Goal: Task Accomplishment & Management: Complete application form

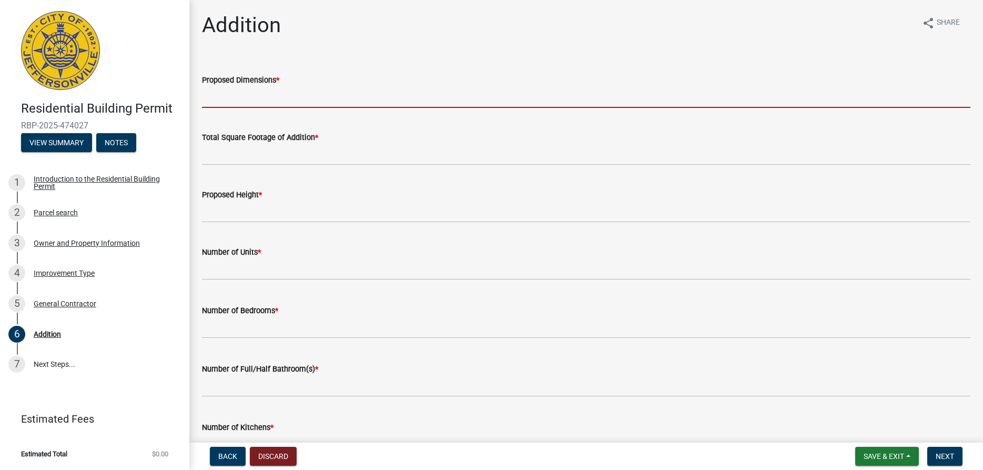
click at [257, 97] on input "Proposed Dimensions *" at bounding box center [586, 97] width 768 height 22
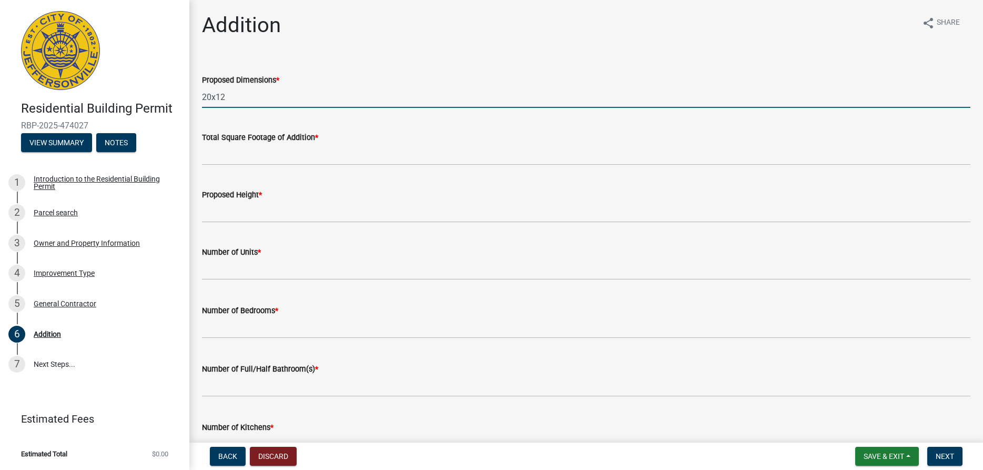
type input "20x12"
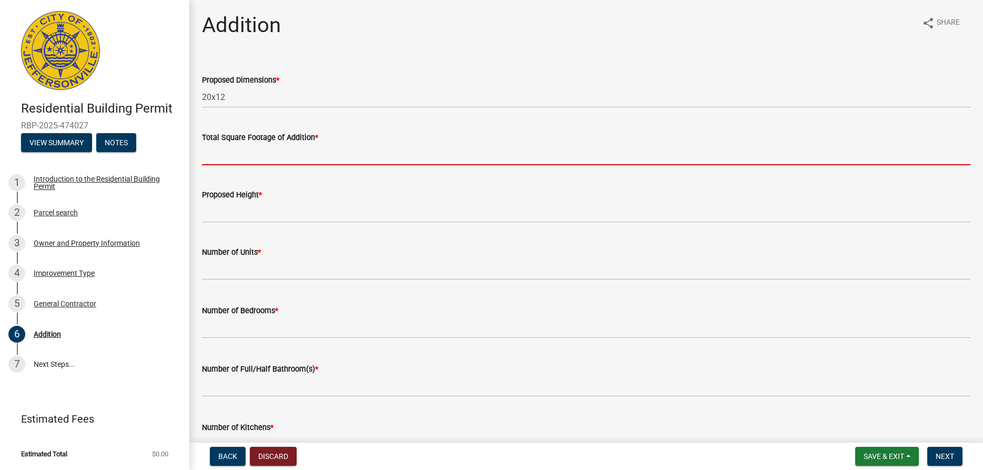
click at [243, 152] on input "Total Square Footage of Addition *" at bounding box center [586, 155] width 768 height 22
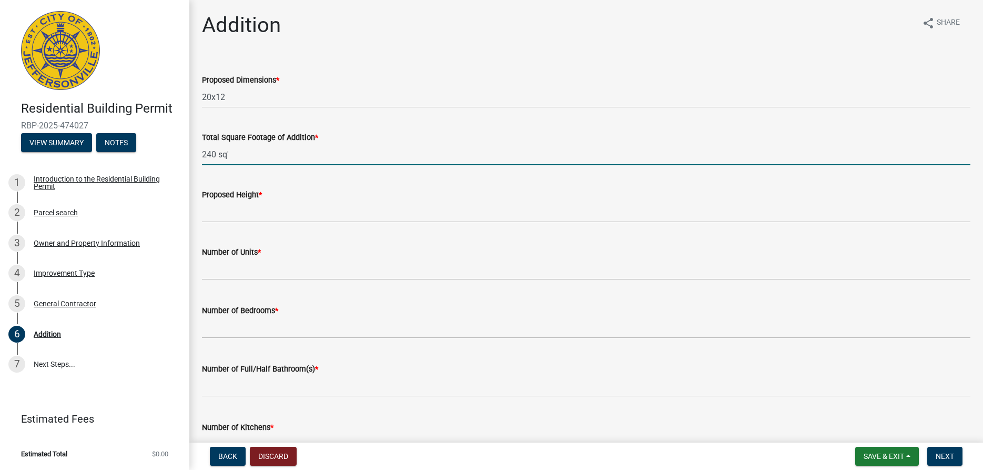
type input "240 sq'"
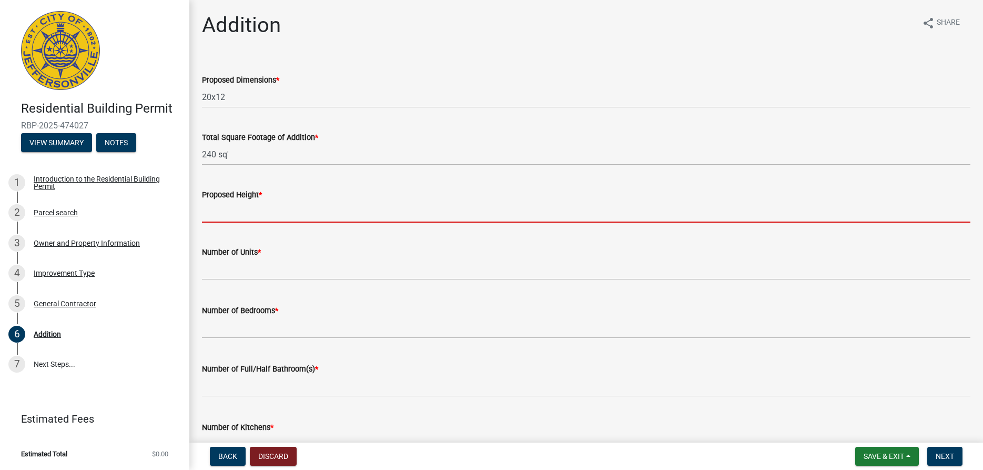
click at [214, 214] on input "Proposed Height *" at bounding box center [586, 212] width 768 height 22
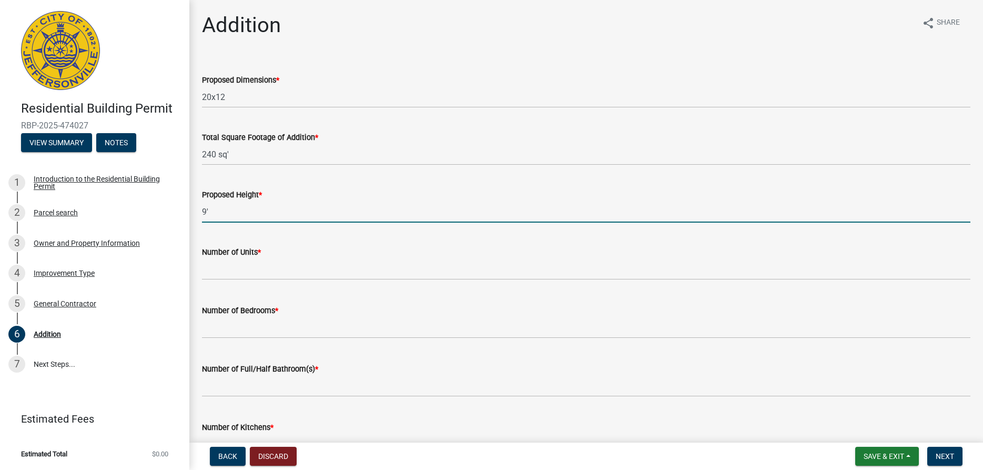
type input "9'"
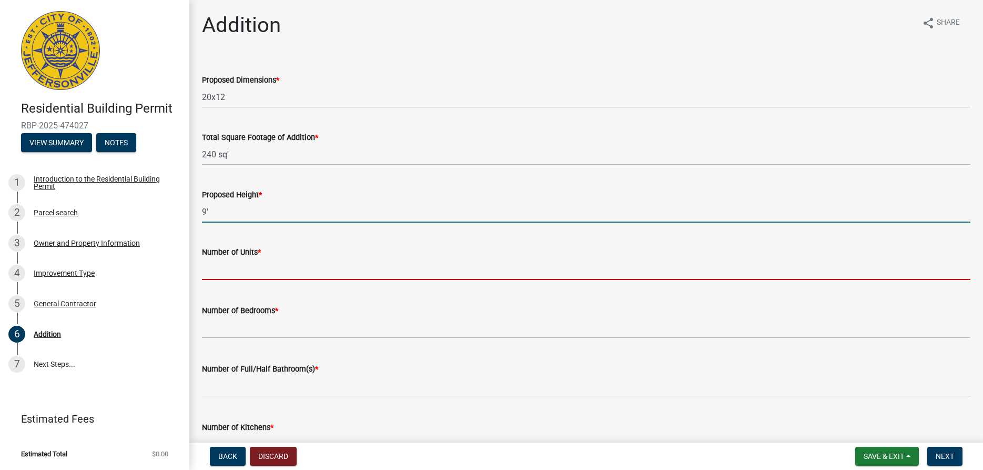
click at [226, 269] on input "text" at bounding box center [586, 269] width 768 height 22
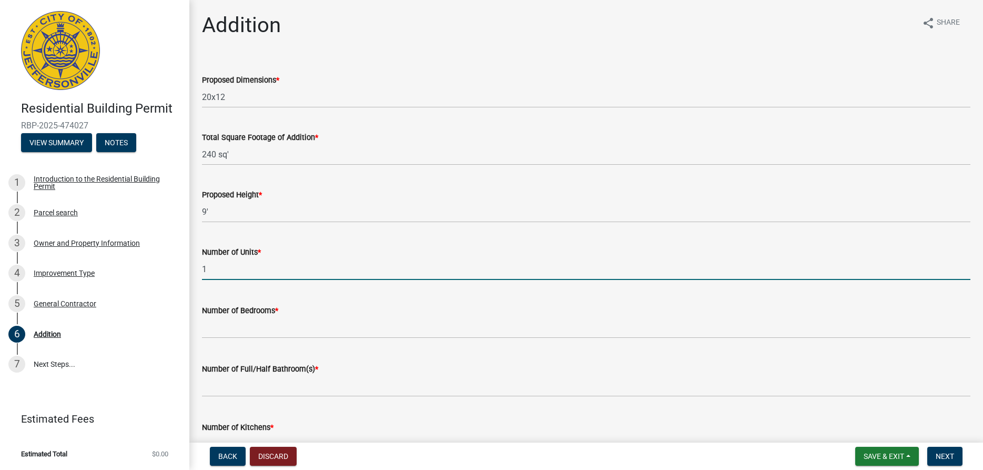
type input "1"
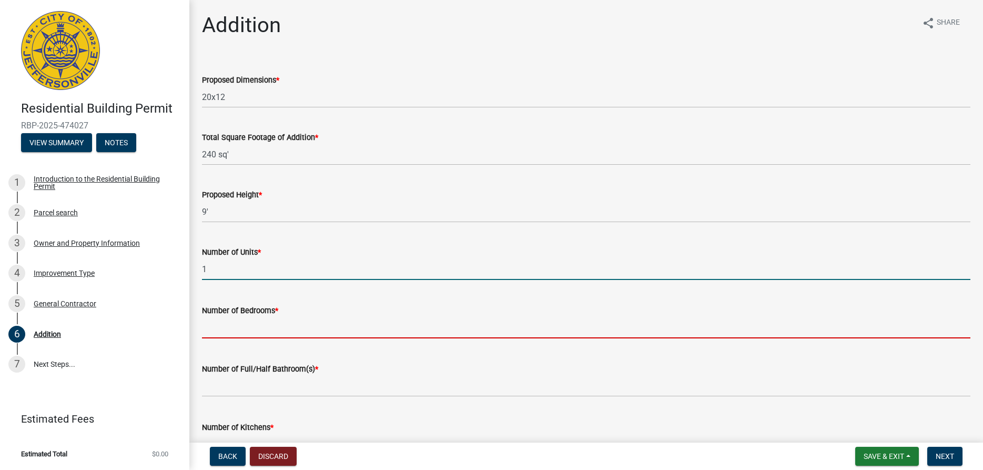
click at [231, 324] on input "text" at bounding box center [586, 328] width 768 height 22
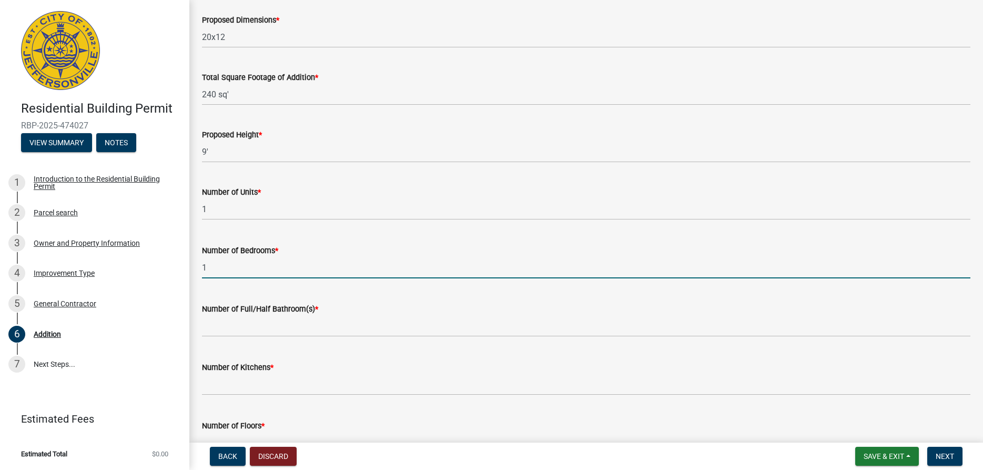
scroll to position [120, 0]
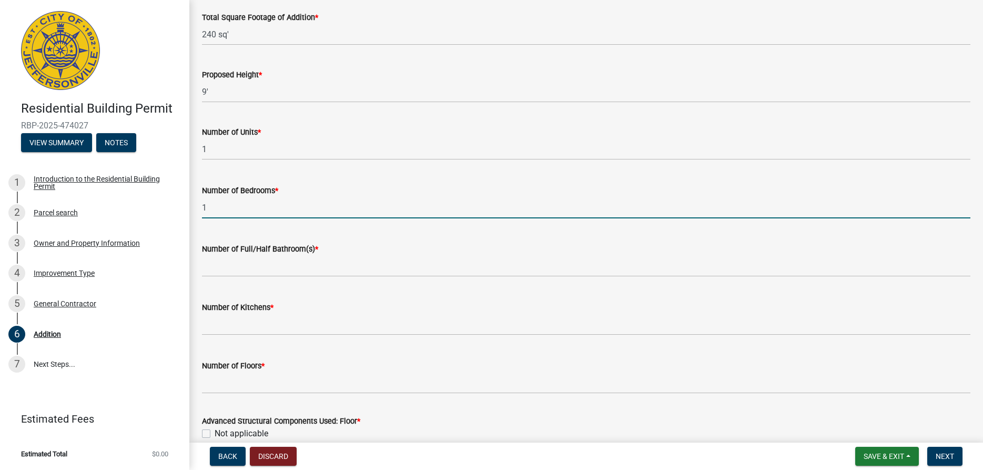
type input "1"
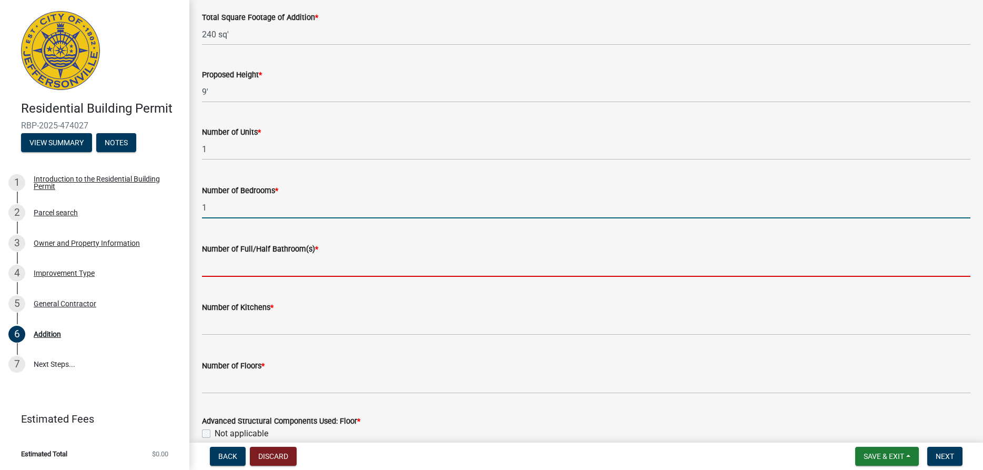
click at [223, 269] on input "text" at bounding box center [586, 266] width 768 height 22
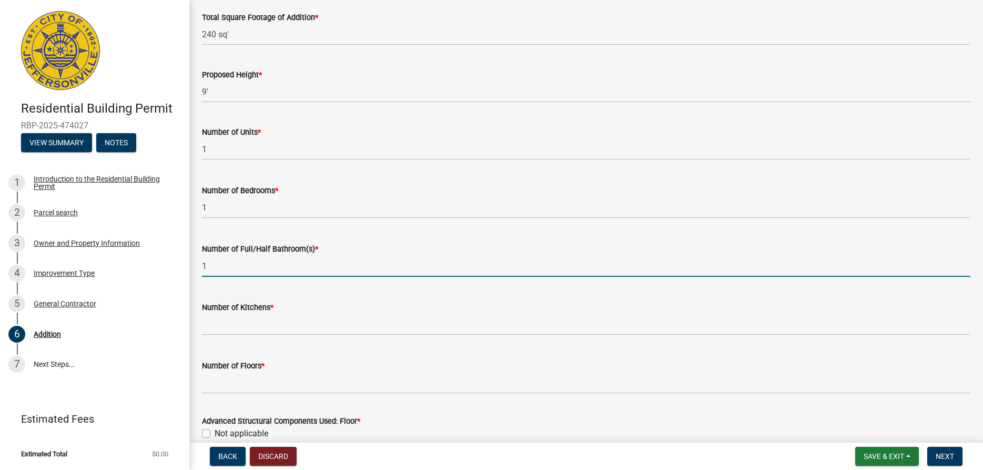
type input "1"
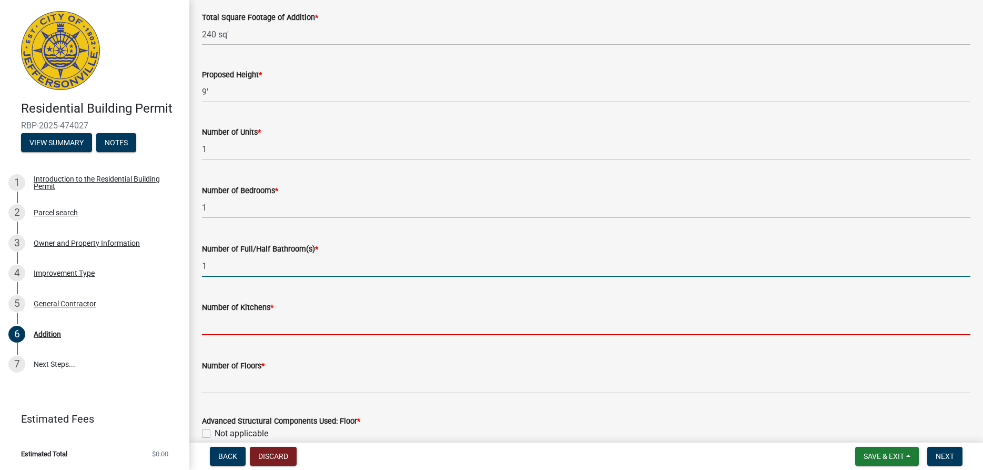
click at [225, 324] on input "text" at bounding box center [586, 324] width 768 height 22
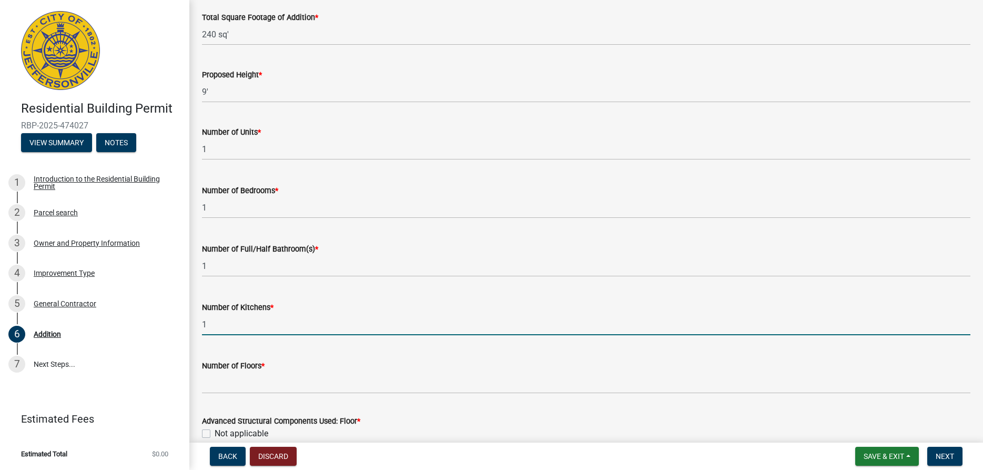
type input "1"
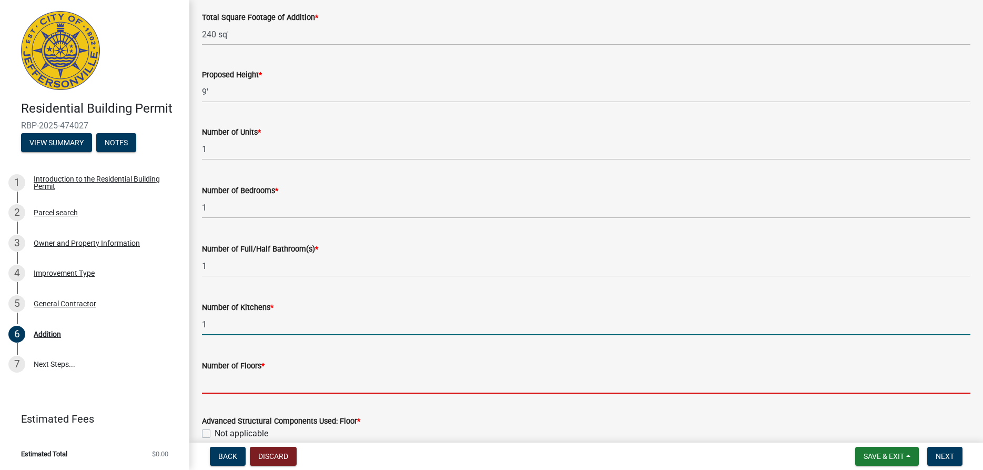
click at [220, 384] on input "Number of Floors *" at bounding box center [586, 383] width 768 height 22
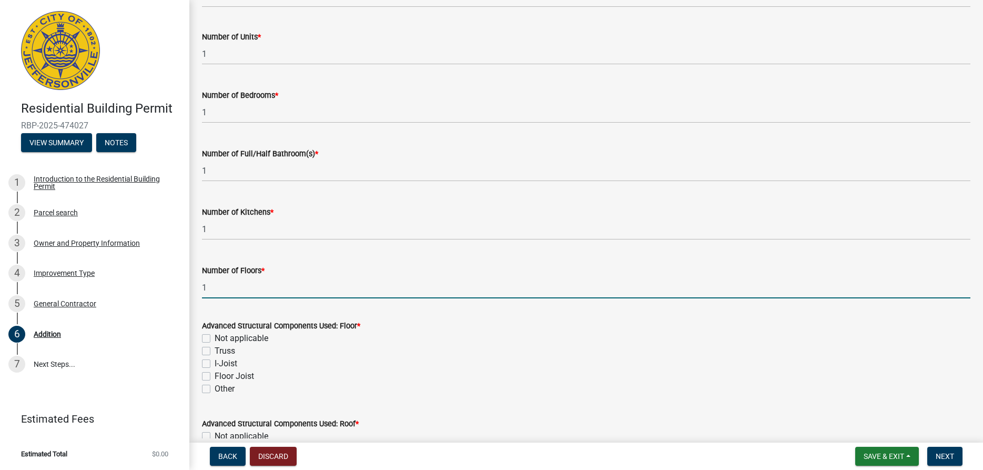
scroll to position [300, 0]
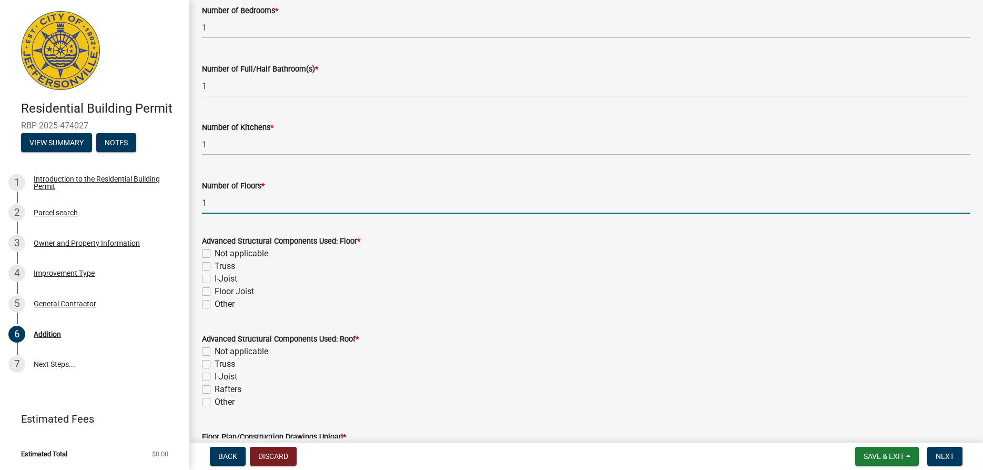
type input "1"
click at [215, 290] on label "Floor Joist" at bounding box center [234, 291] width 39 height 13
click at [215, 290] on input "Floor Joist" at bounding box center [218, 288] width 7 height 7
checkbox input "true"
checkbox input "false"
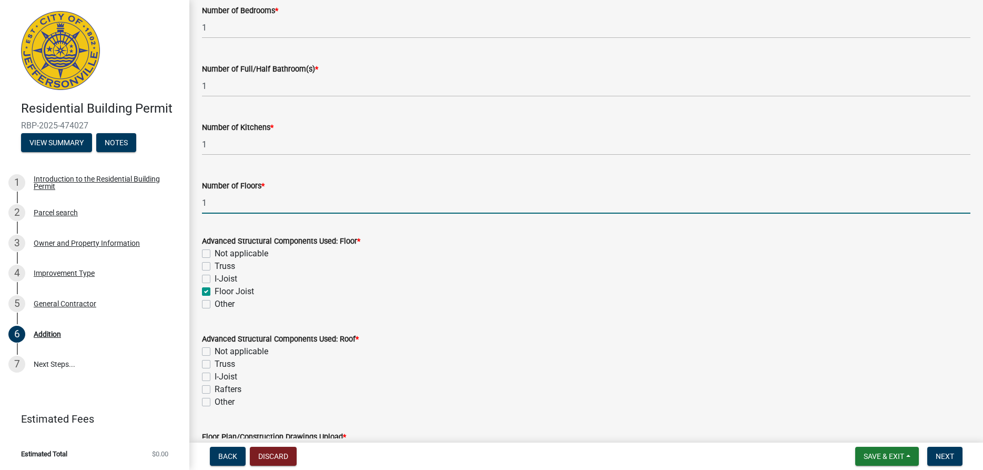
checkbox input "false"
checkbox input "true"
checkbox input "false"
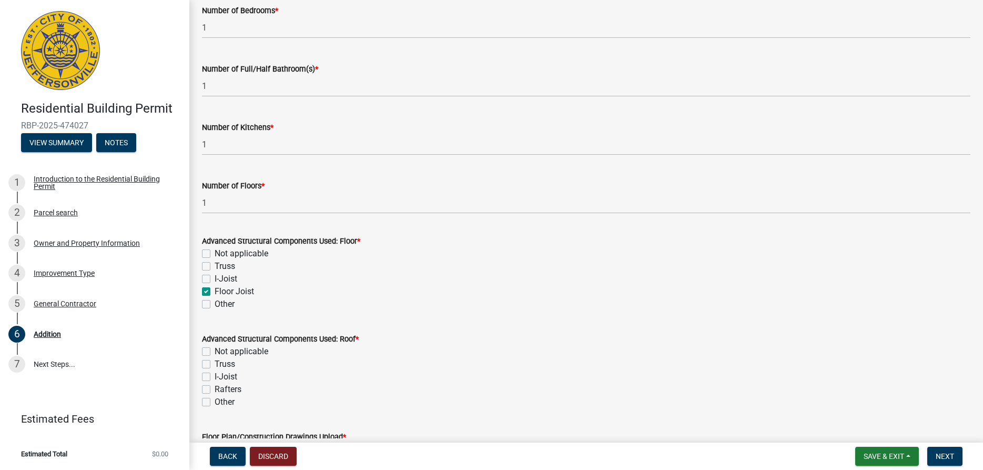
click at [215, 362] on label "Truss" at bounding box center [225, 364] width 21 height 13
click at [215, 362] on input "Truss" at bounding box center [218, 361] width 7 height 7
checkbox input "true"
checkbox input "false"
checkbox input "true"
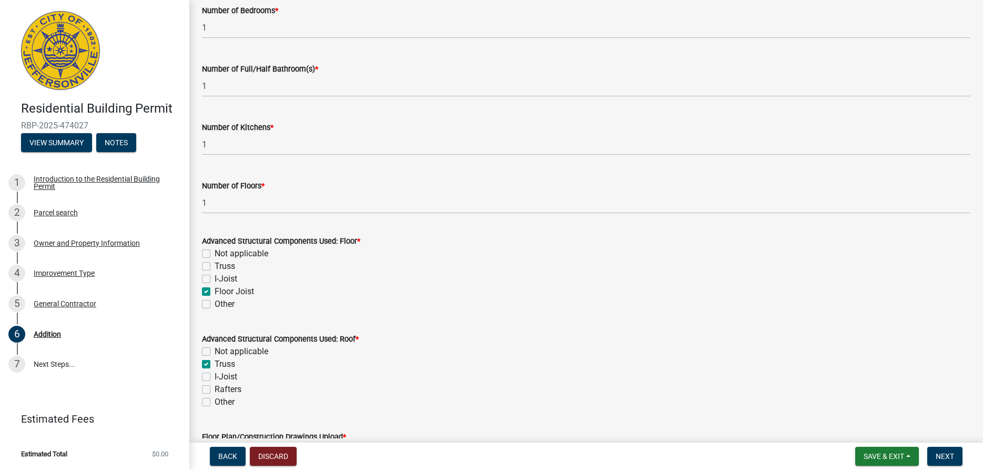
checkbox input "false"
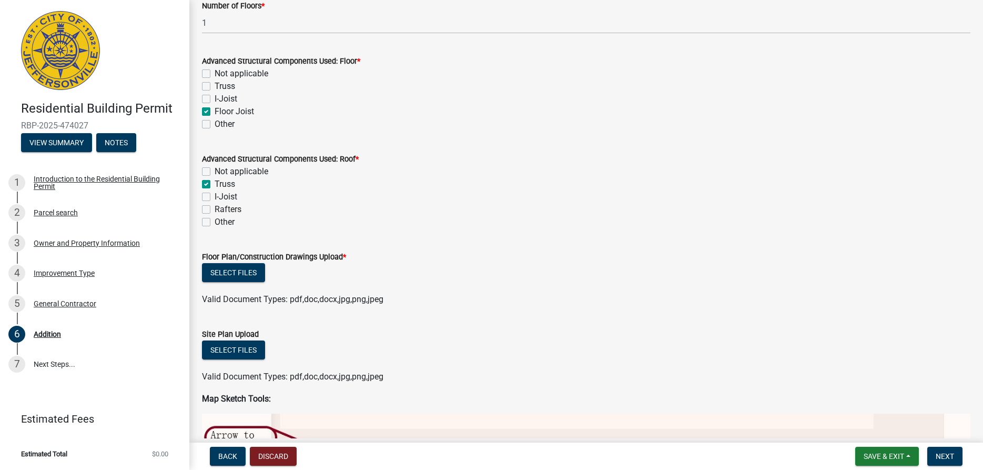
scroll to position [540, 0]
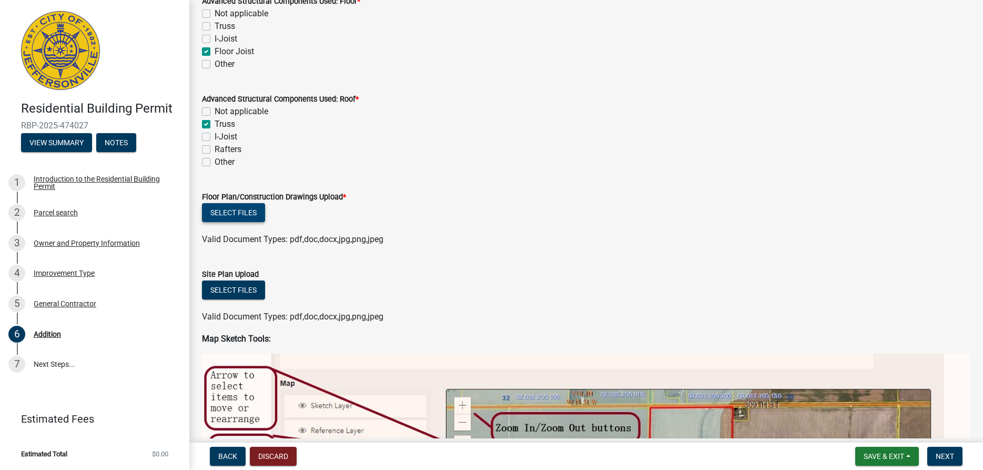
click at [232, 209] on button "Select files" at bounding box center [233, 212] width 63 height 19
click at [242, 212] on button "Select files" at bounding box center [233, 212] width 63 height 19
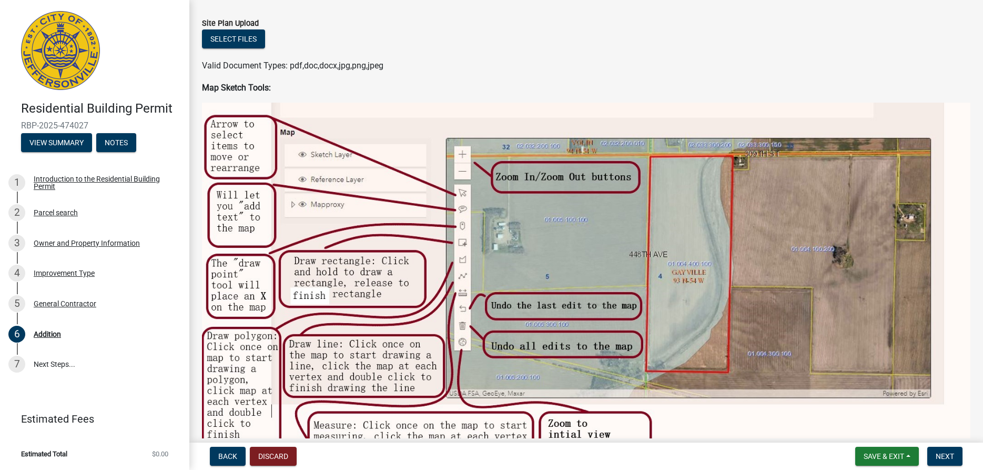
scroll to position [839, 0]
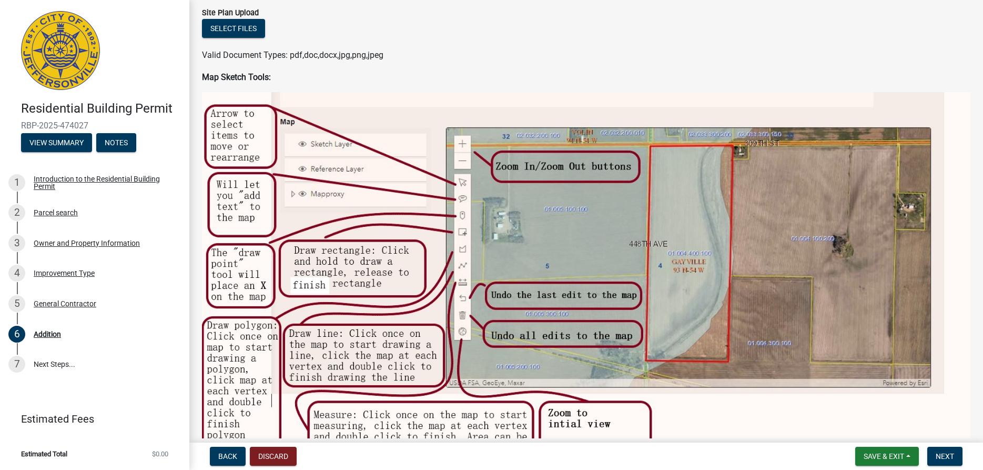
click at [461, 145] on img at bounding box center [586, 276] width 768 height 368
click at [462, 144] on img at bounding box center [586, 276] width 768 height 368
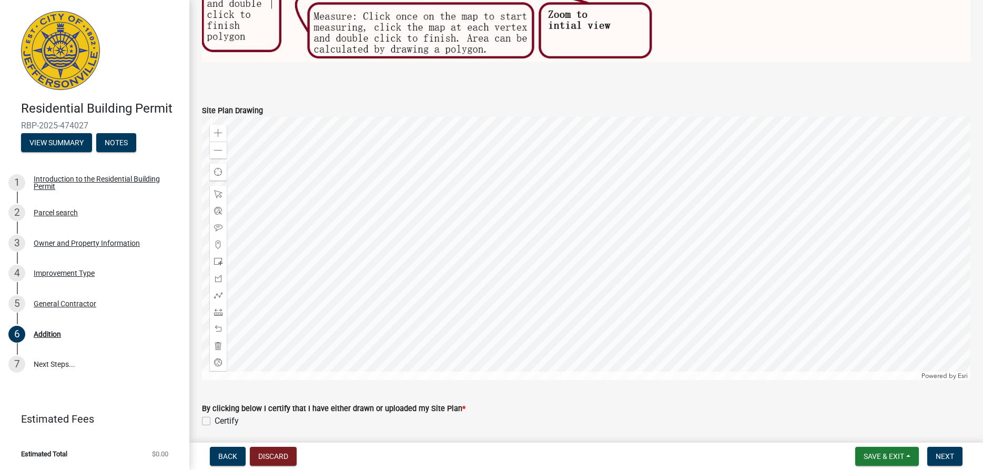
scroll to position [1259, 0]
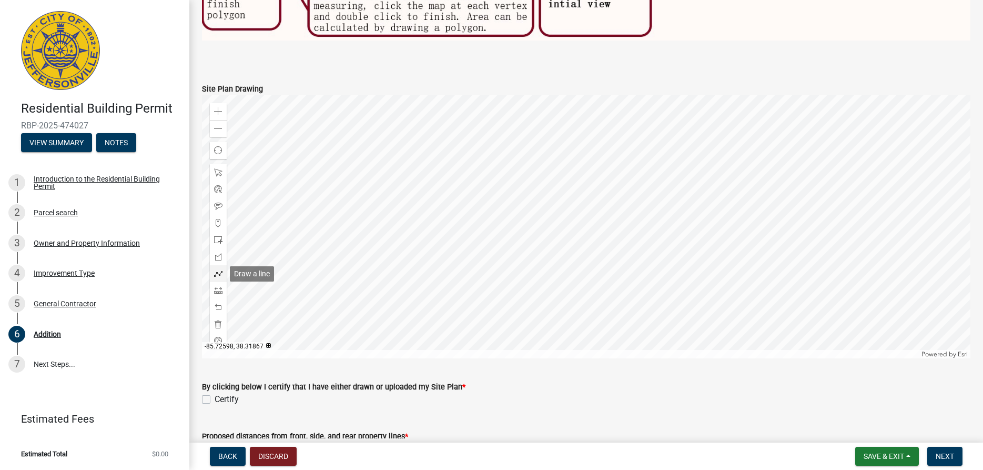
click at [219, 273] on span at bounding box center [218, 273] width 8 height 8
click at [576, 229] on div at bounding box center [586, 226] width 768 height 263
click at [578, 228] on div at bounding box center [586, 226] width 768 height 263
click at [580, 228] on div at bounding box center [586, 226] width 768 height 263
click at [587, 221] on div at bounding box center [586, 226] width 768 height 263
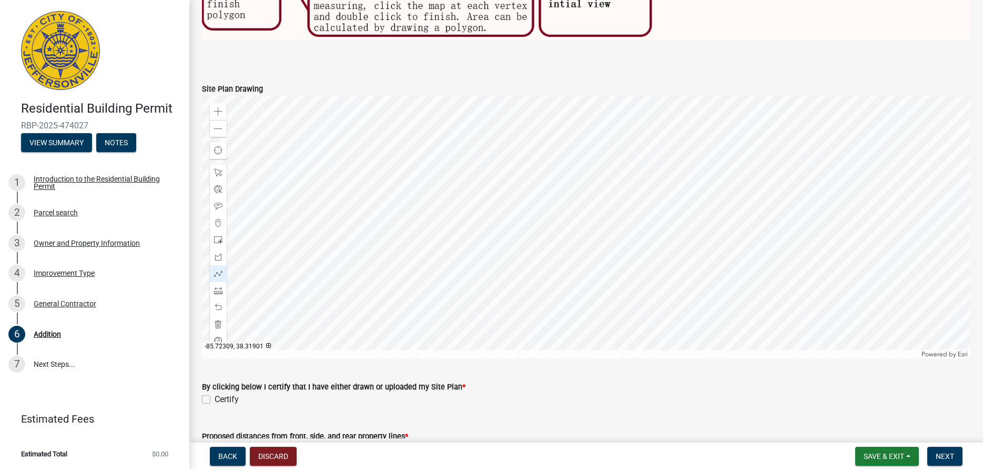
click at [579, 214] on div at bounding box center [586, 226] width 768 height 263
click at [573, 219] on div at bounding box center [586, 226] width 768 height 263
click at [220, 275] on span at bounding box center [218, 273] width 8 height 8
click at [573, 219] on div at bounding box center [586, 226] width 768 height 263
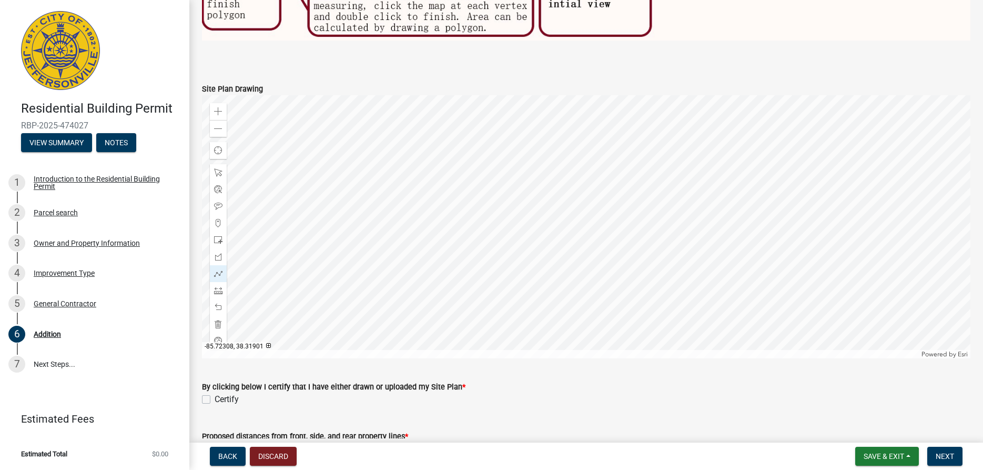
click at [580, 214] on div at bounding box center [586, 226] width 768 height 263
click at [585, 220] on div at bounding box center [586, 226] width 768 height 263
click at [577, 227] on div at bounding box center [586, 226] width 768 height 263
click at [572, 218] on div at bounding box center [586, 226] width 768 height 263
click at [218, 273] on span at bounding box center [218, 273] width 8 height 8
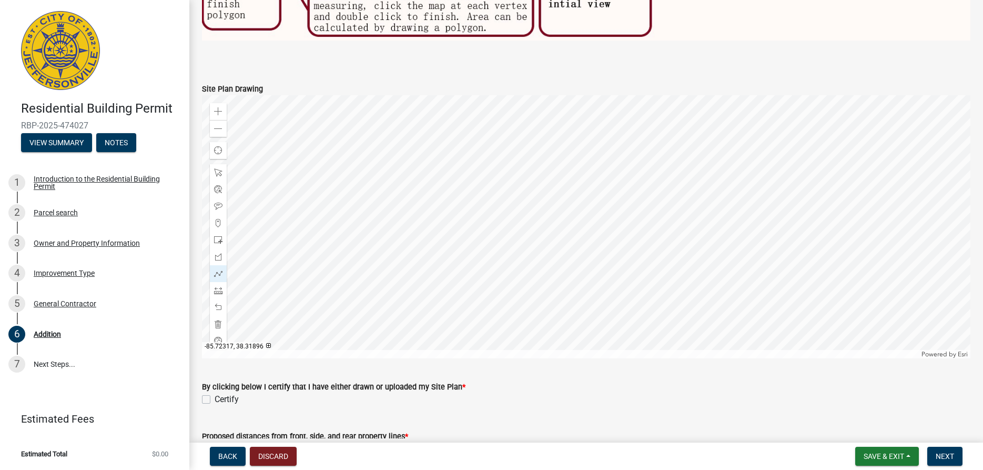
click at [569, 223] on div at bounding box center [586, 226] width 768 height 263
click at [578, 217] on div at bounding box center [586, 226] width 768 height 263
click at [585, 226] on div at bounding box center [586, 226] width 768 height 263
click at [580, 231] on div at bounding box center [586, 226] width 768 height 263
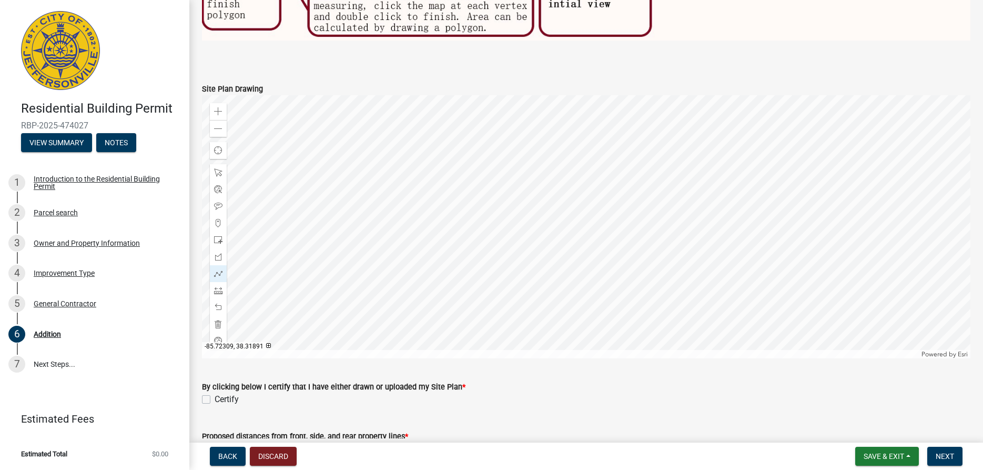
click at [580, 231] on div at bounding box center [586, 226] width 768 height 263
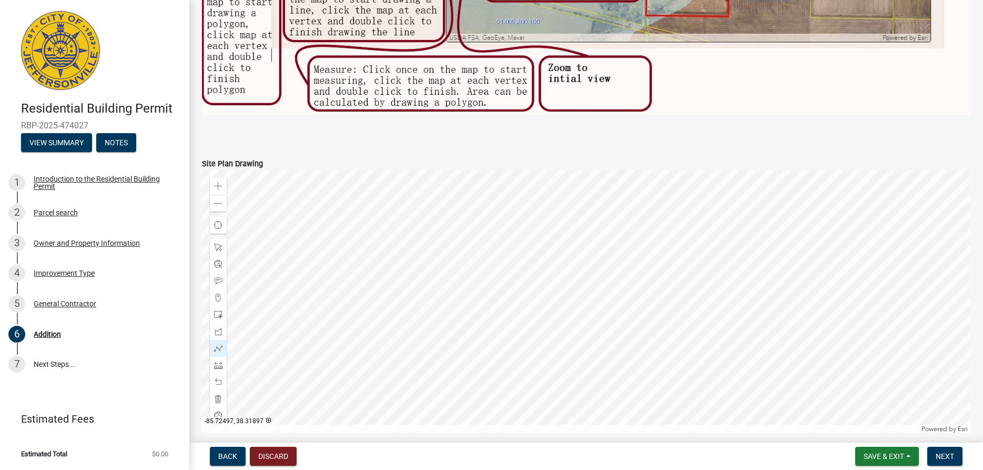
scroll to position [1199, 0]
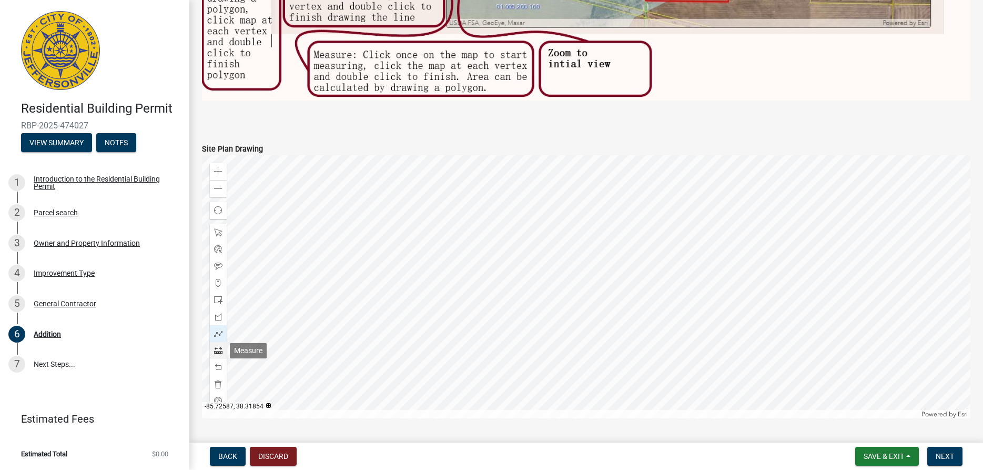
click at [219, 348] on span at bounding box center [218, 350] width 8 height 8
click at [585, 286] on div at bounding box center [586, 286] width 768 height 263
click at [628, 256] on div at bounding box center [586, 286] width 768 height 263
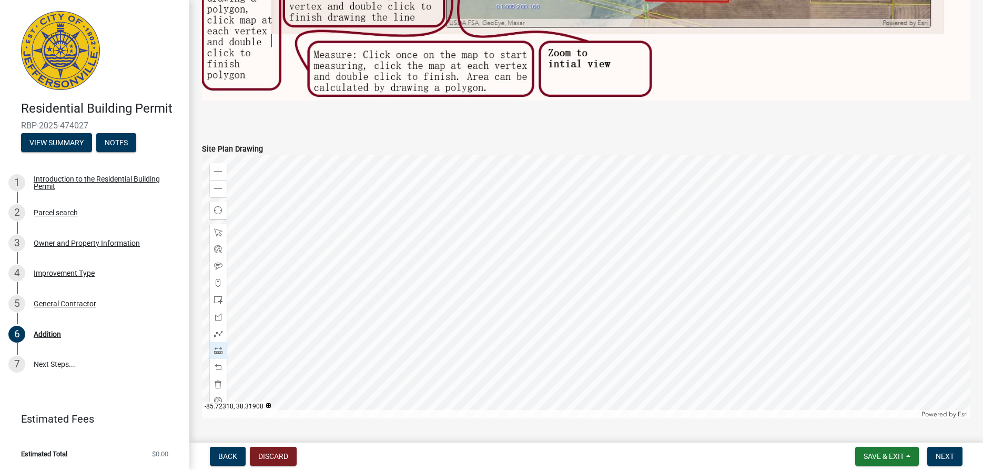
click at [578, 278] on div at bounding box center [586, 286] width 768 height 263
click at [564, 260] on div at bounding box center [586, 286] width 768 height 263
click at [585, 286] on div at bounding box center [586, 286] width 768 height 263
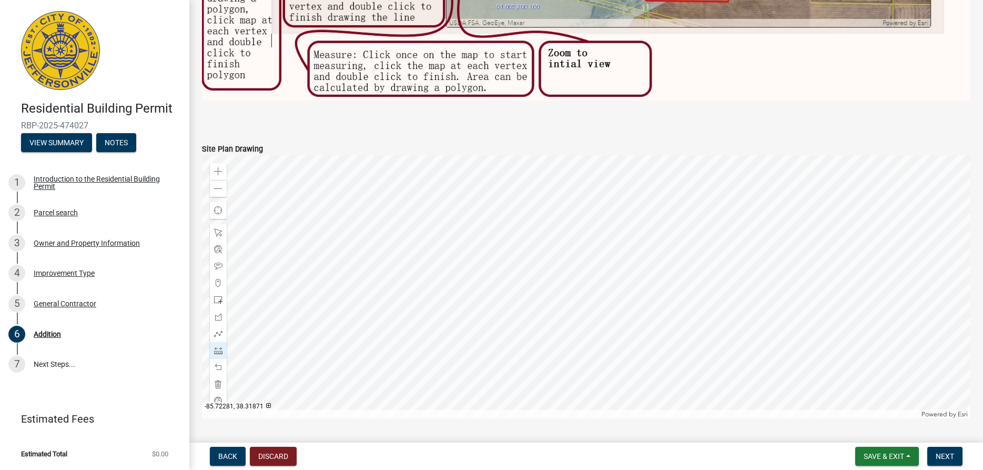
click at [616, 323] on div at bounding box center [586, 286] width 768 height 263
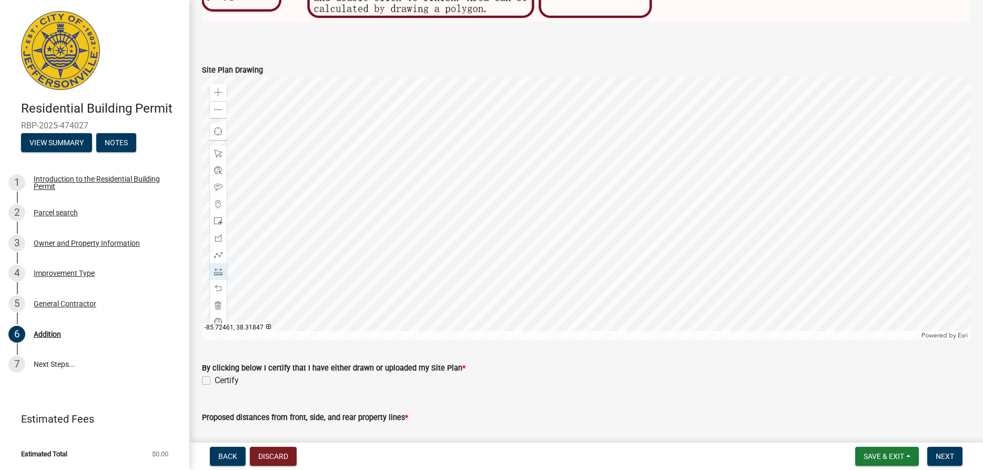
scroll to position [1319, 0]
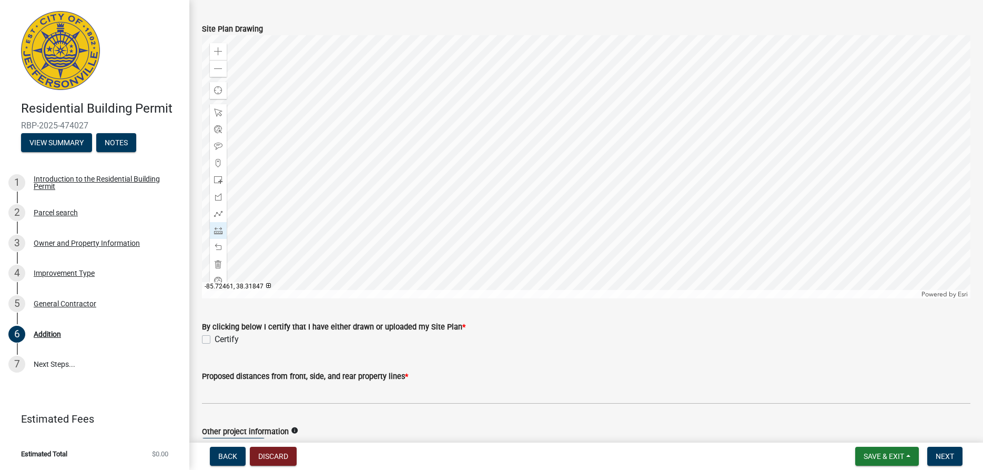
click at [215, 338] on label "Certify" at bounding box center [227, 339] width 24 height 13
click at [215, 338] on input "Certify" at bounding box center [218, 336] width 7 height 7
checkbox input "true"
click at [217, 228] on span at bounding box center [218, 230] width 8 height 8
click at [578, 168] on div at bounding box center [586, 166] width 768 height 263
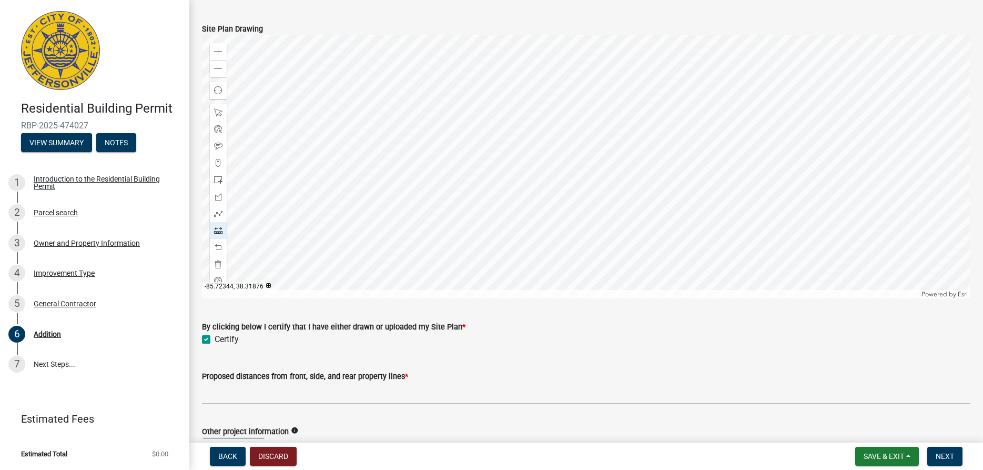
click at [535, 196] on div at bounding box center [586, 166] width 768 height 263
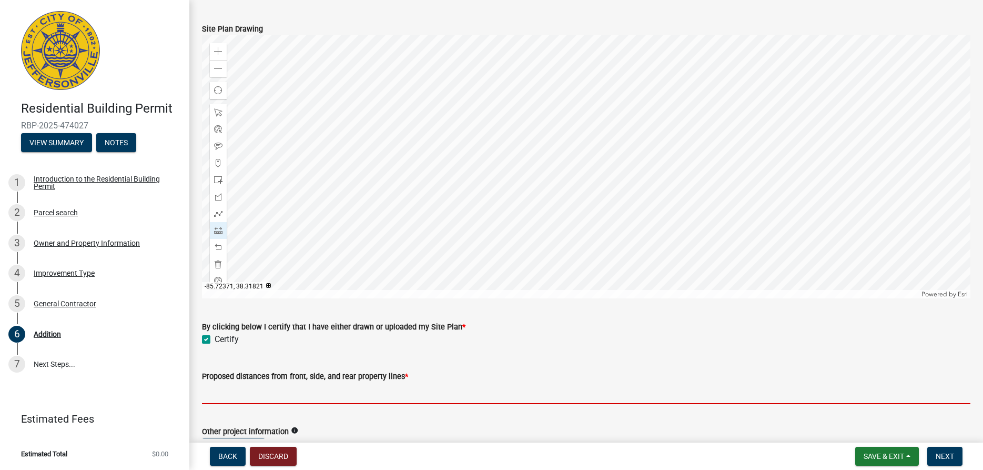
click at [220, 393] on input "Proposed distances from front, side, and rear property lines *" at bounding box center [586, 393] width 768 height 22
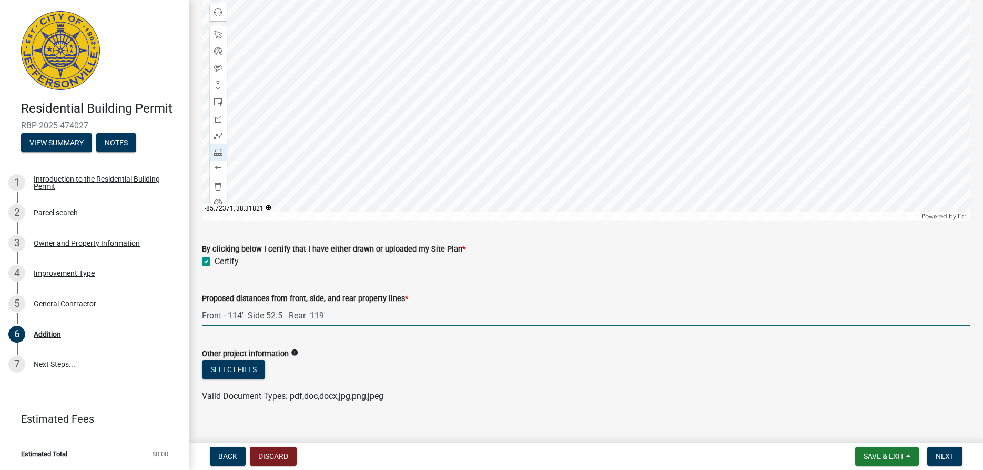
scroll to position [1412, 0]
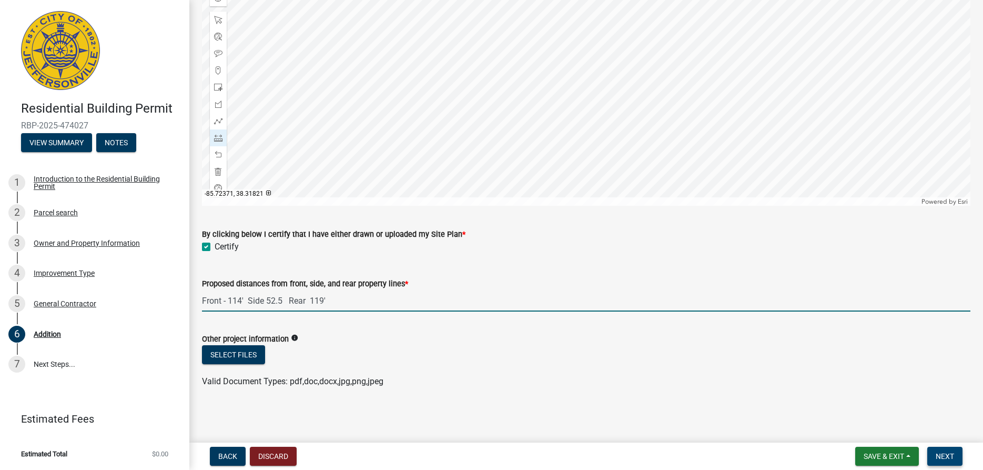
type input "Front - 114' Side 52.5 Rear 119'"
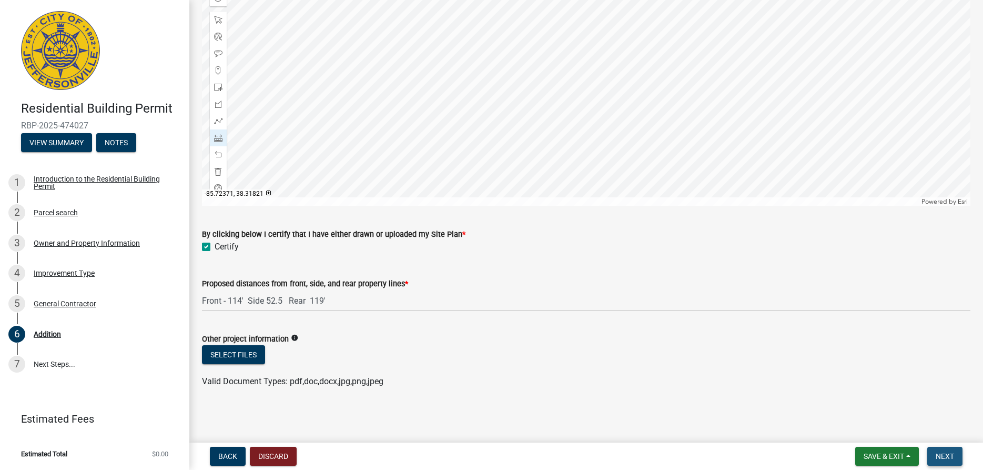
click at [942, 456] on span "Next" at bounding box center [945, 456] width 18 height 8
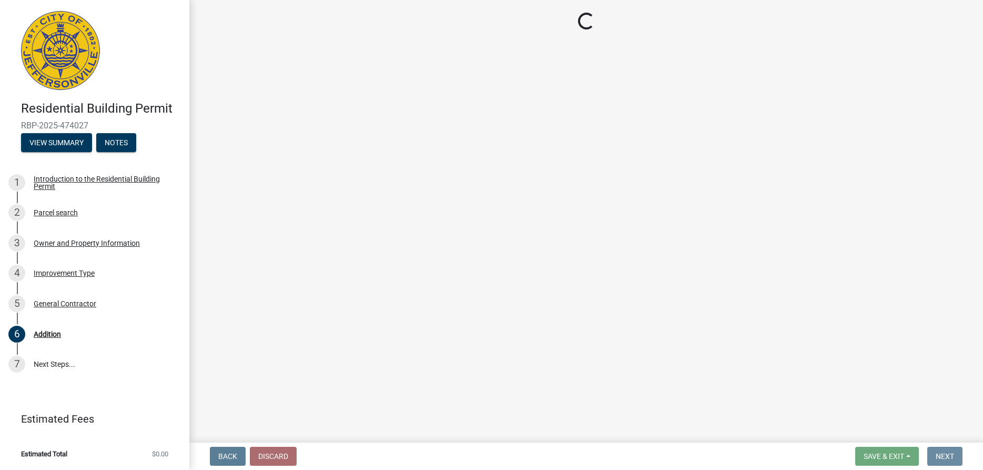
scroll to position [0, 0]
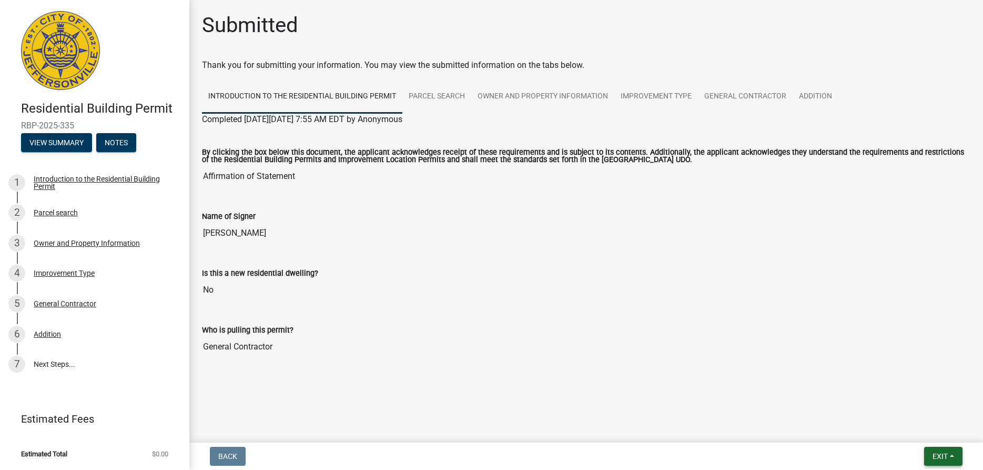
click at [937, 457] on span "Exit" at bounding box center [939, 456] width 15 height 8
click at [902, 430] on button "Save & Exit" at bounding box center [920, 428] width 84 height 25
